Goal: Check status: Check status

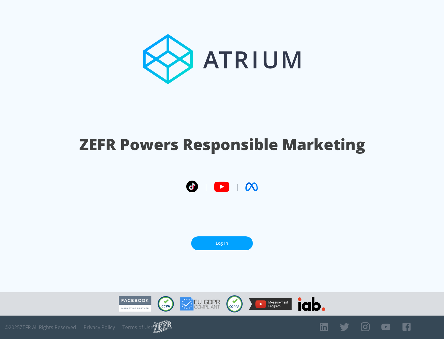
click at [222, 243] on link "Log In" at bounding box center [222, 244] width 62 height 14
